Goal: Task Accomplishment & Management: Use online tool/utility

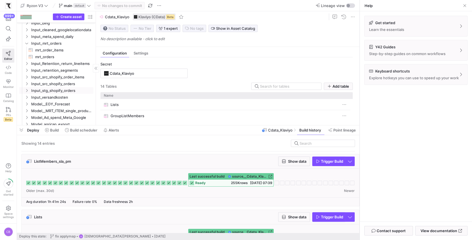
scroll to position [6, 0]
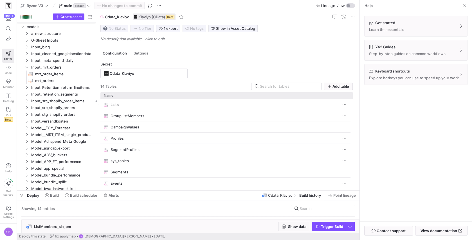
drag, startPoint x: 140, startPoint y: 125, endPoint x: 156, endPoint y: 190, distance: 67.2
click at [156, 190] on div at bounding box center [188, 190] width 342 height 2
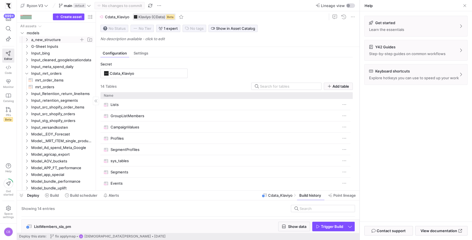
click at [25, 39] on icon "Press SPACE to select this row." at bounding box center [27, 39] width 4 height 3
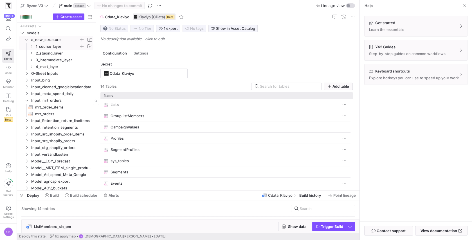
click at [30, 48] on icon "Press SPACE to select this row." at bounding box center [31, 46] width 4 height 3
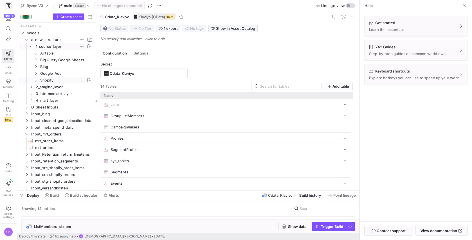
click at [36, 81] on icon "Press SPACE to select this row." at bounding box center [36, 79] width 4 height 3
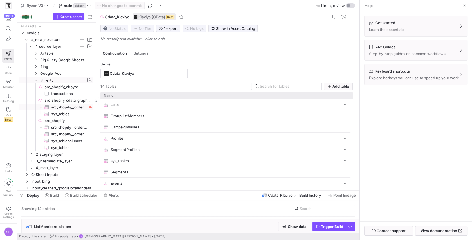
click at [75, 108] on span "src_shopify__orders_graphql​​​​​​​​​" at bounding box center [69, 107] width 36 height 6
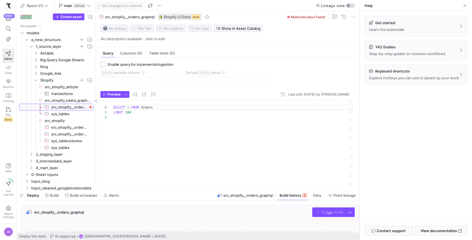
scroll to position [10, 0]
click at [296, 198] on span at bounding box center [293, 195] width 32 height 9
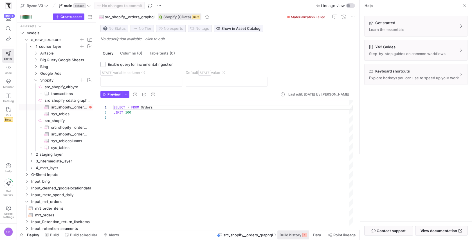
click at [299, 237] on span "Build history" at bounding box center [290, 235] width 22 height 4
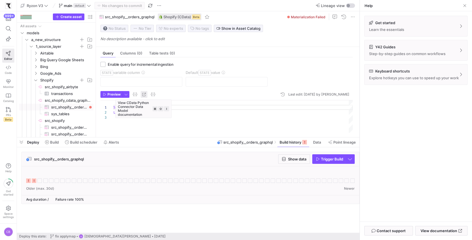
click at [141, 95] on span "button" at bounding box center [144, 94] width 7 height 7
